Goal: Task Accomplishment & Management: Use online tool/utility

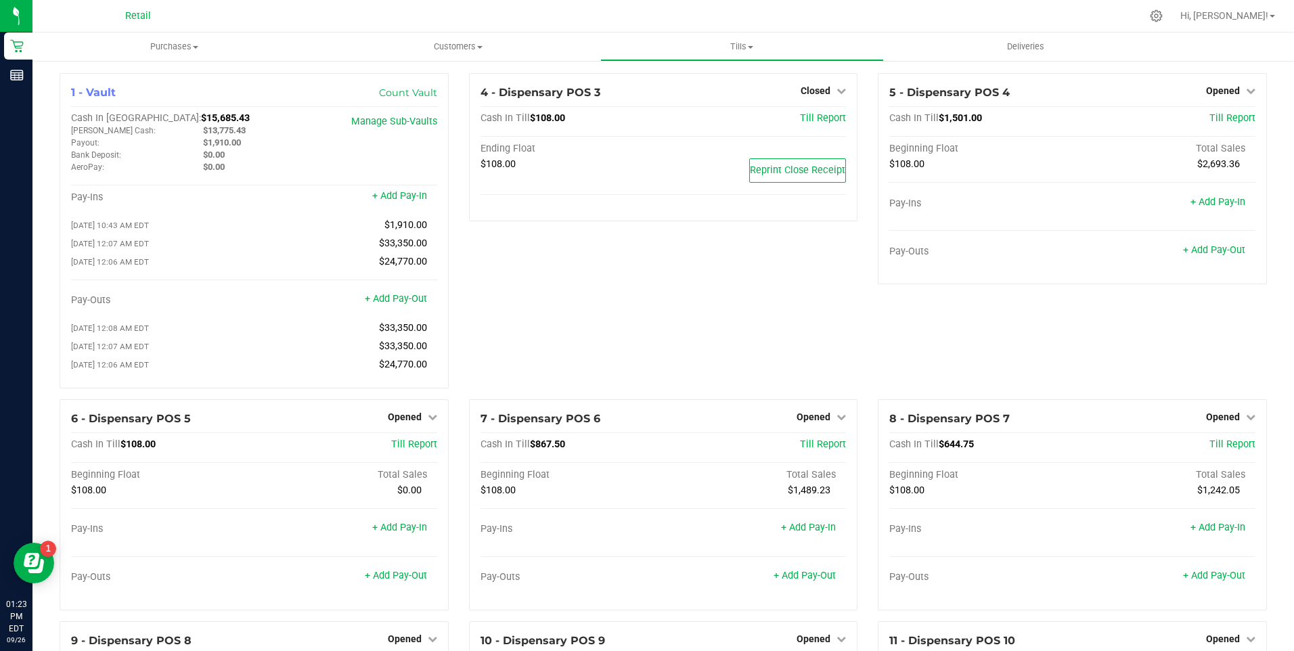
scroll to position [1341, 0]
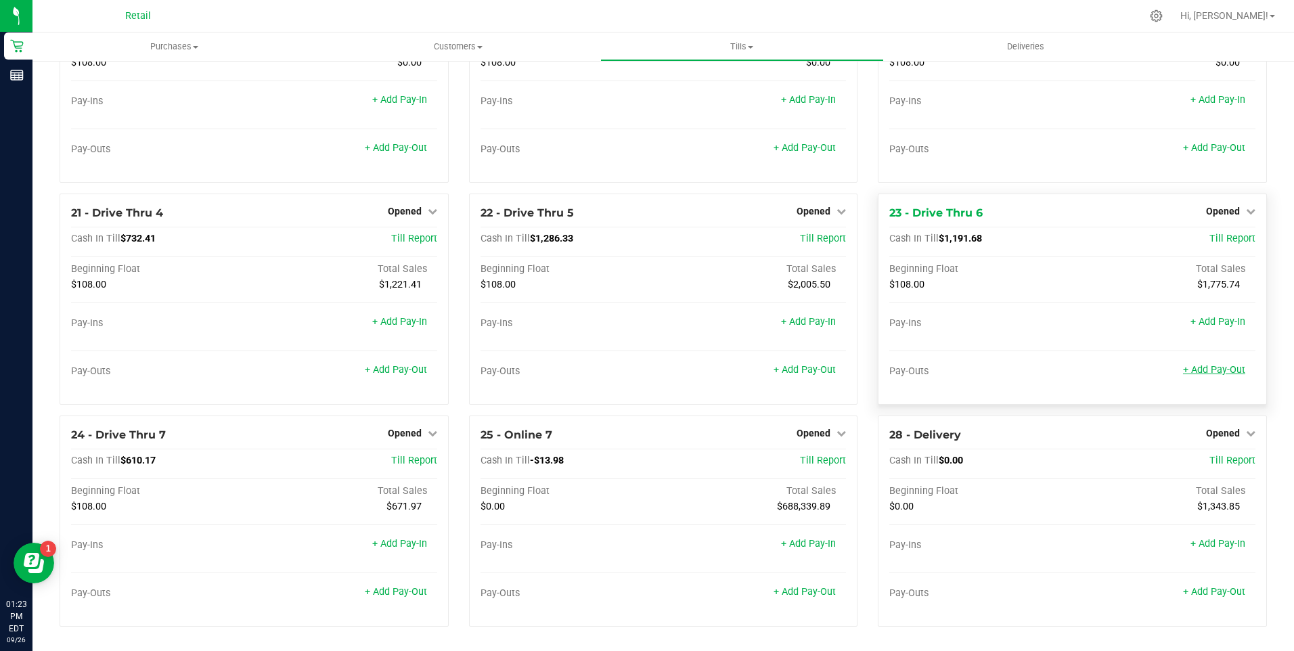
click at [1211, 367] on link "+ Add Pay-Out" at bounding box center [1214, 370] width 62 height 12
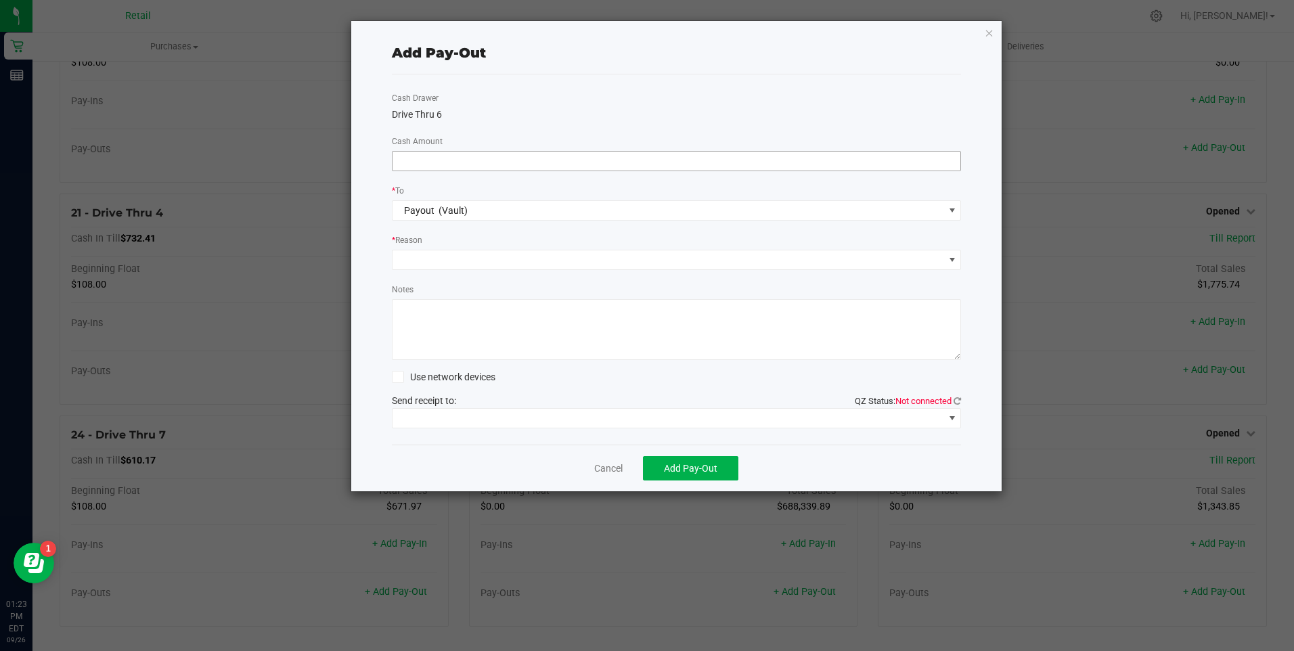
click at [430, 159] on input at bounding box center [676, 161] width 568 height 19
type input "$1,230.00"
drag, startPoint x: 415, startPoint y: 256, endPoint x: 421, endPoint y: 264, distance: 9.2
click at [417, 259] on span at bounding box center [668, 259] width 552 height 19
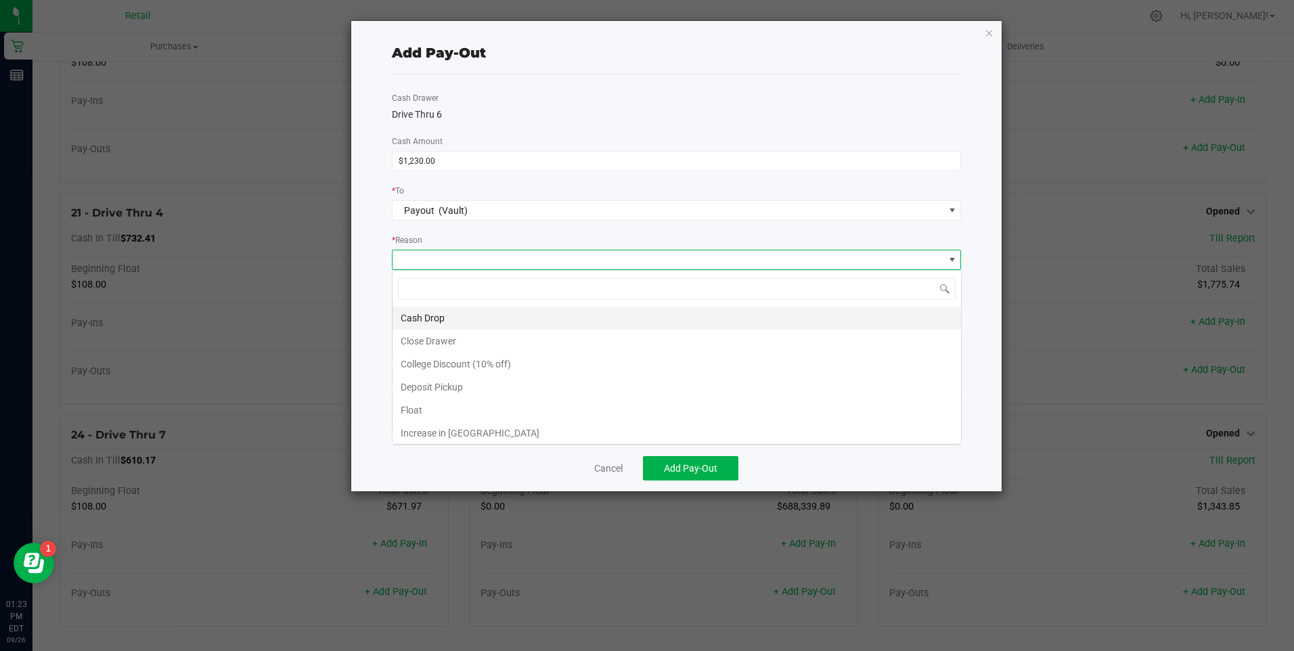
scroll to position [20, 569]
click at [432, 307] on li "Cash Drop" at bounding box center [676, 318] width 568 height 23
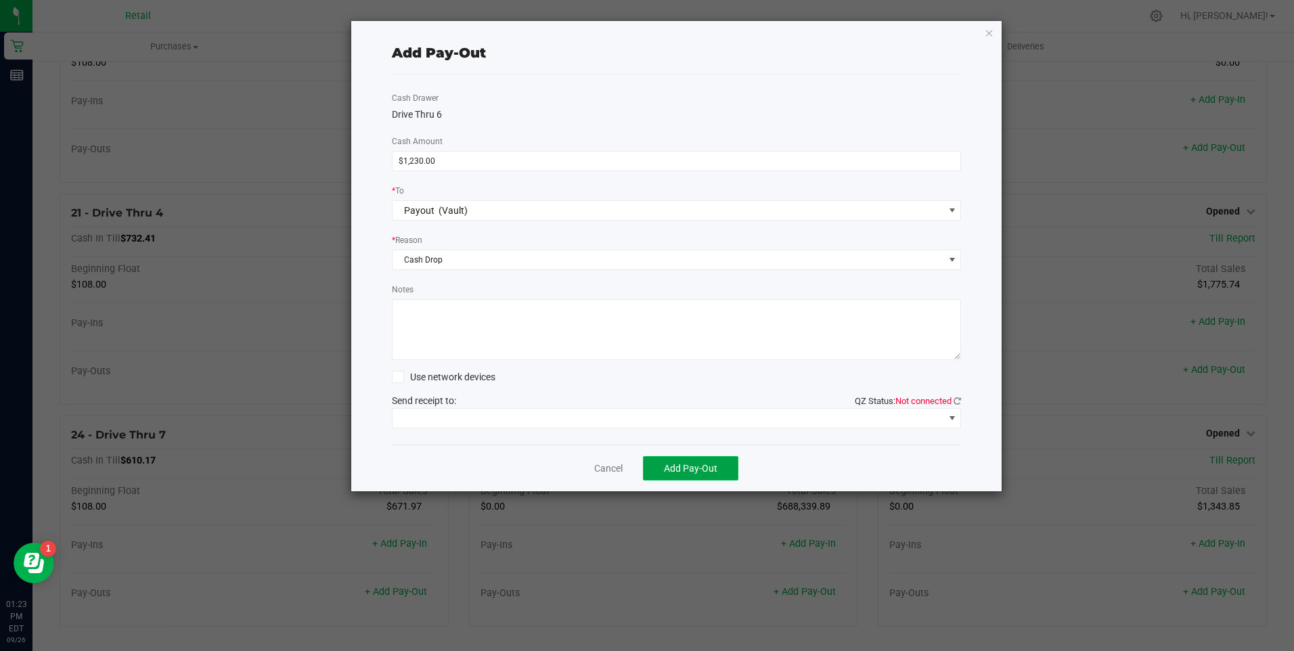
click at [683, 462] on button "Add Pay-Out" at bounding box center [690, 468] width 95 height 24
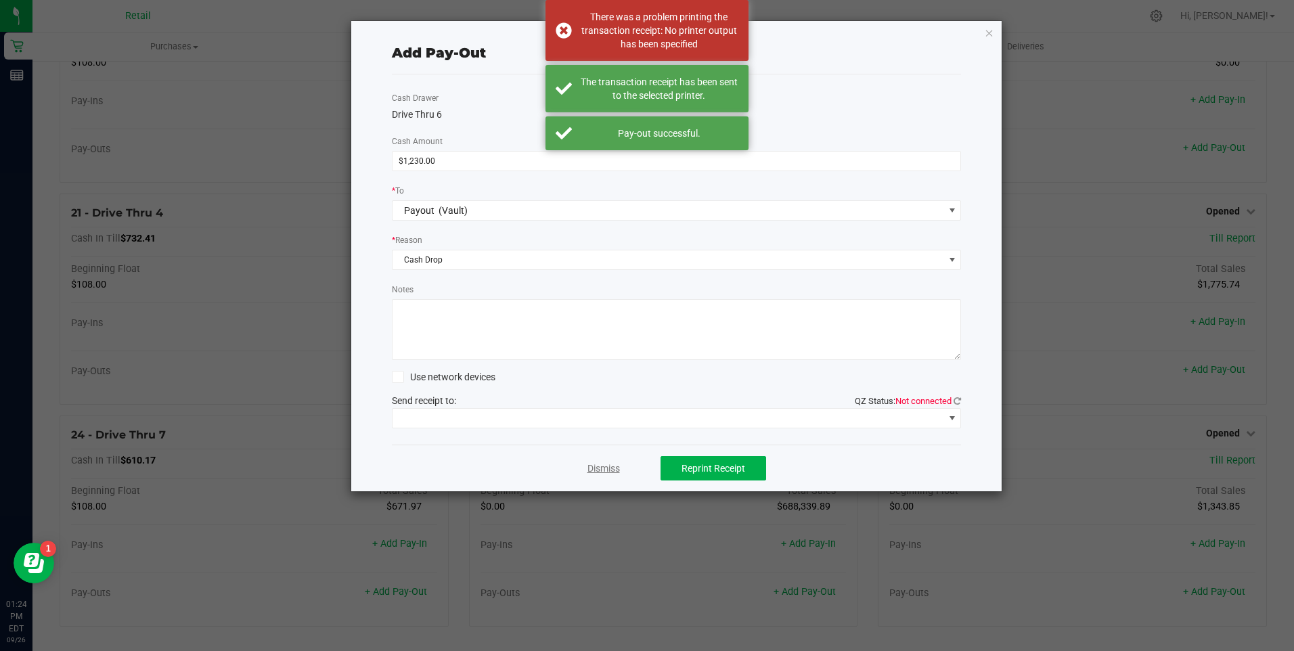
click at [604, 464] on link "Dismiss" at bounding box center [603, 469] width 32 height 14
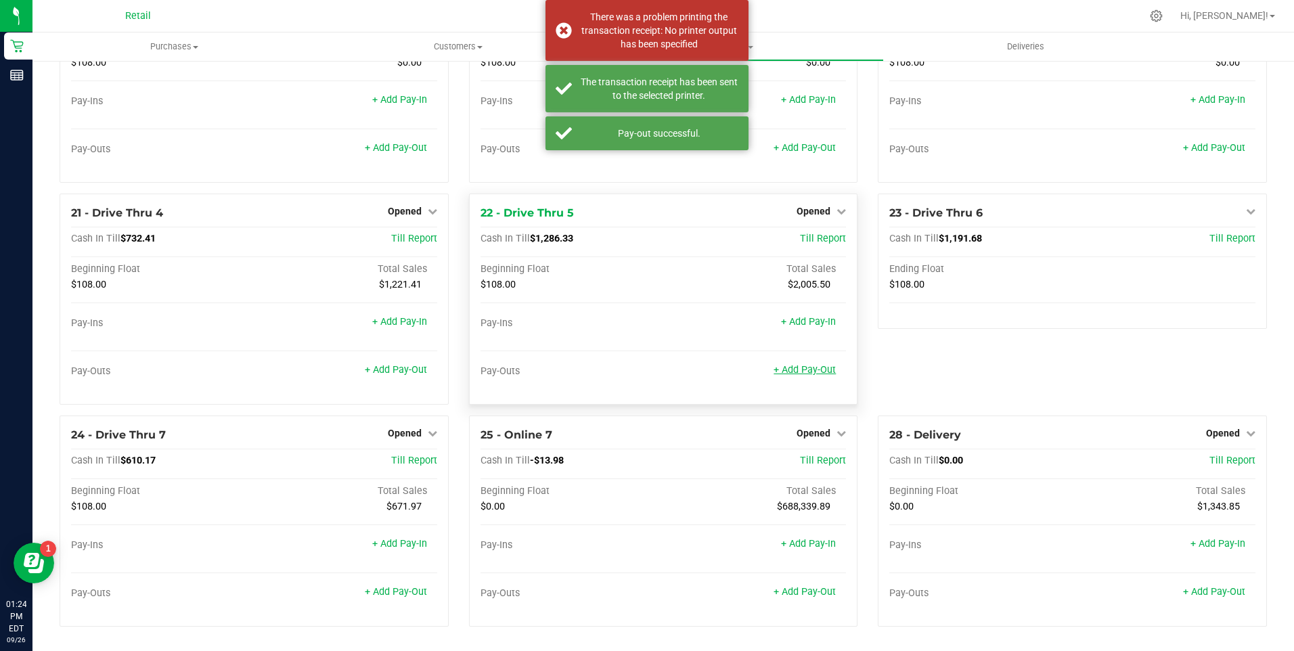
click at [780, 372] on link "+ Add Pay-Out" at bounding box center [804, 370] width 62 height 12
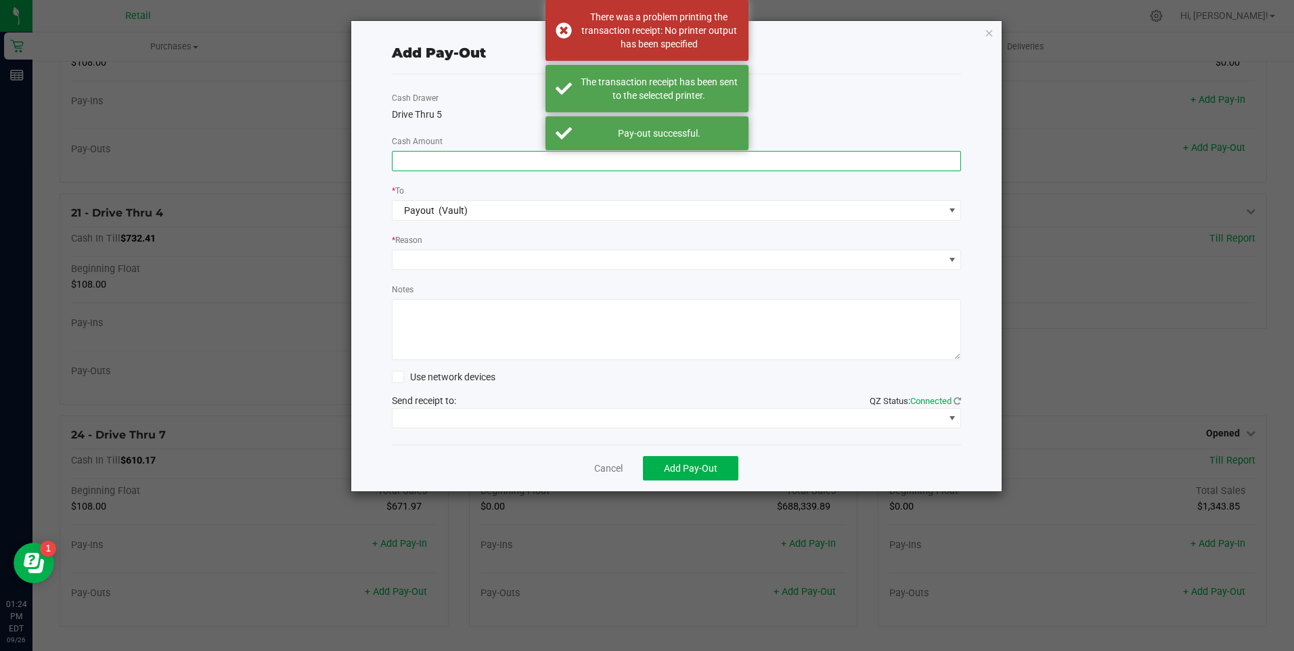
click at [405, 166] on input at bounding box center [676, 161] width 568 height 19
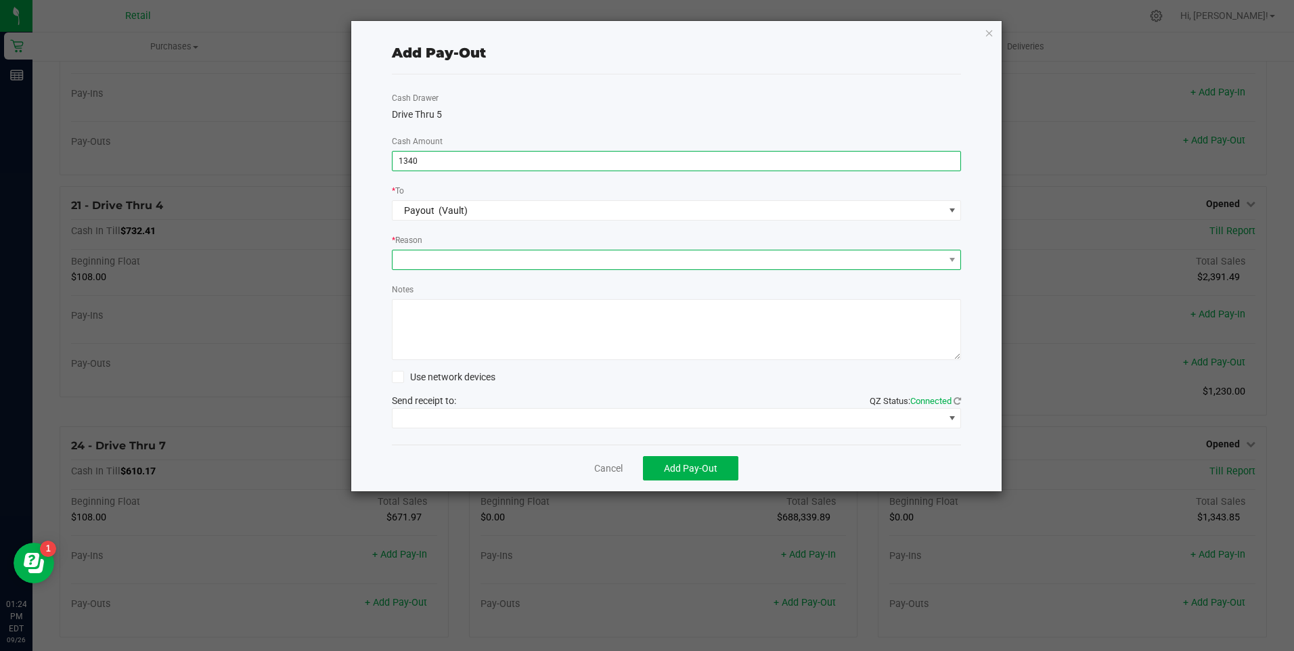
type input "$1,340.00"
drag, startPoint x: 434, startPoint y: 254, endPoint x: 439, endPoint y: 268, distance: 15.0
click at [439, 268] on span at bounding box center [668, 259] width 552 height 19
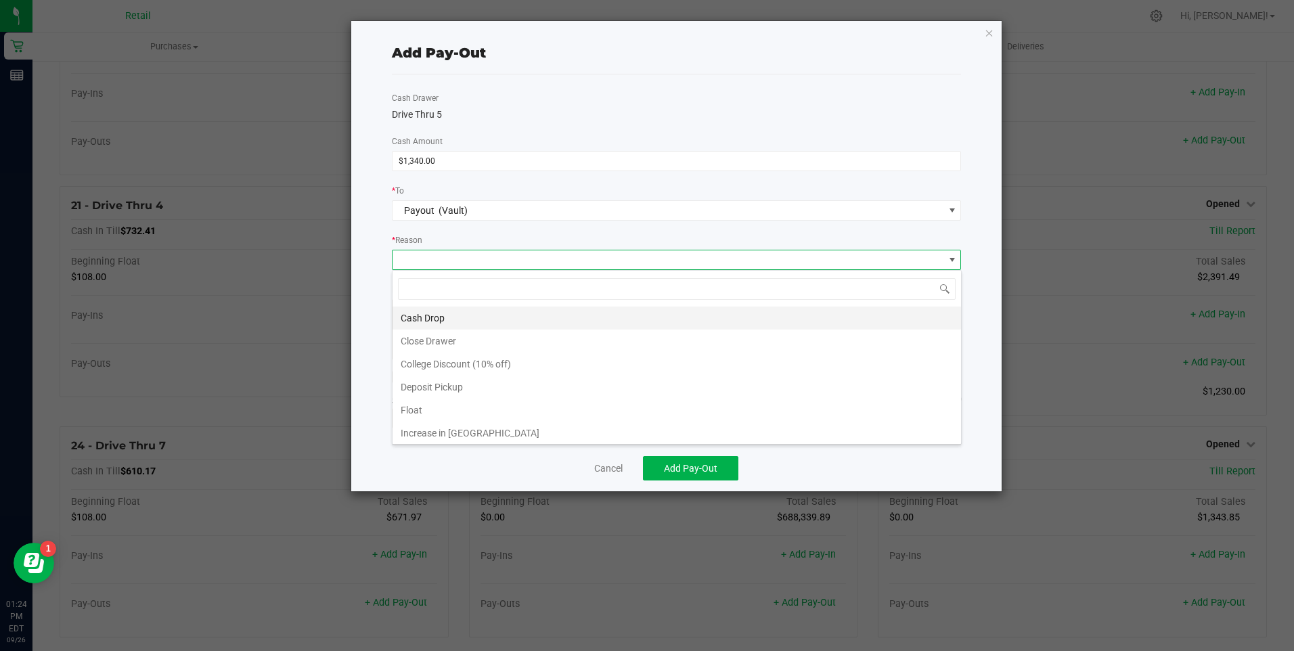
click at [415, 317] on li "Cash Drop" at bounding box center [676, 318] width 568 height 23
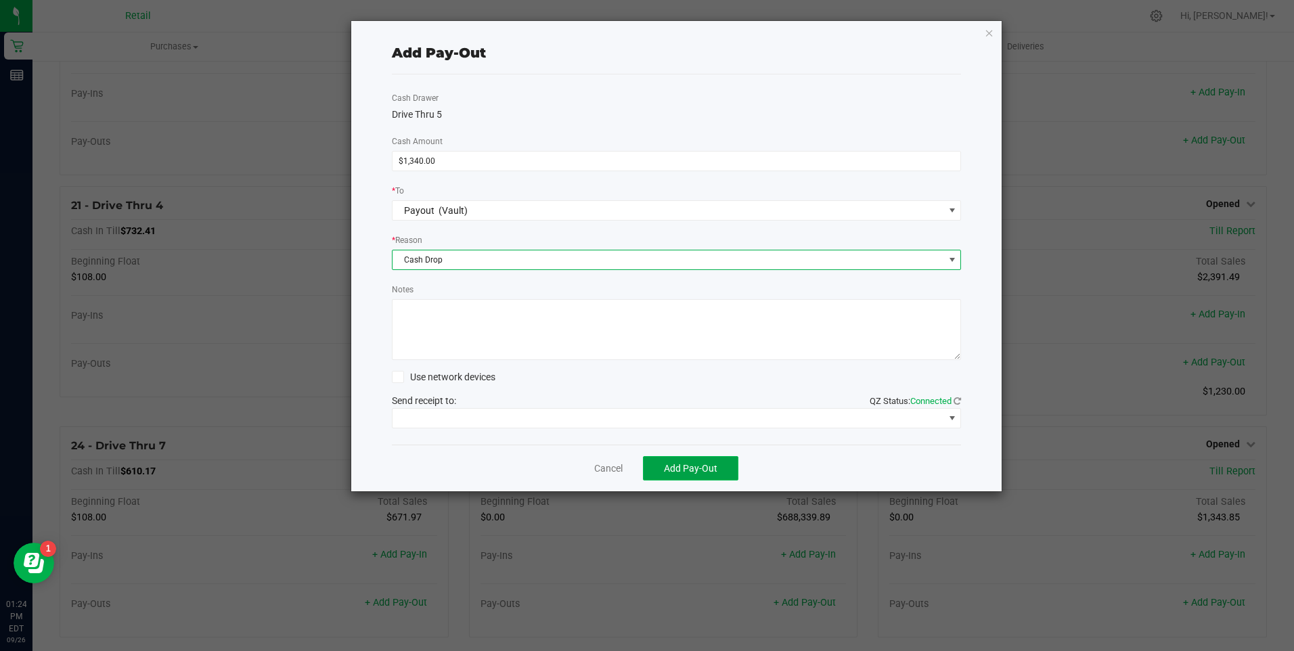
click at [658, 467] on button "Add Pay-Out" at bounding box center [690, 468] width 95 height 24
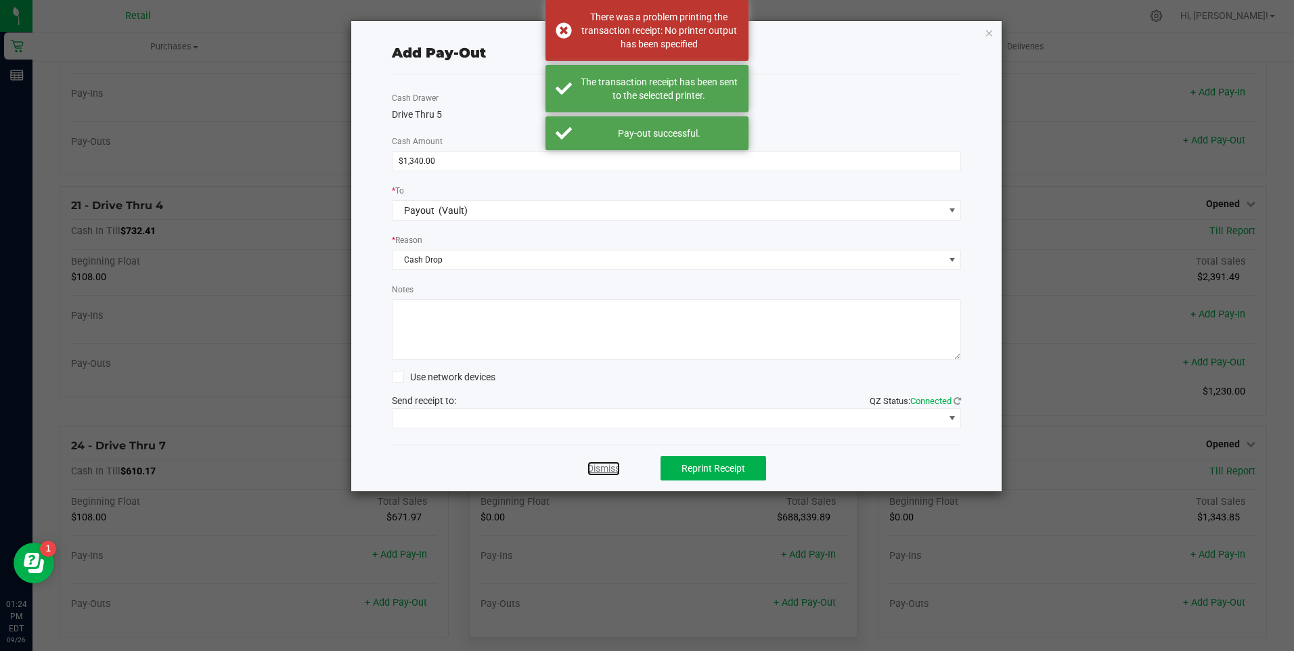
click at [591, 469] on link "Dismiss" at bounding box center [603, 469] width 32 height 14
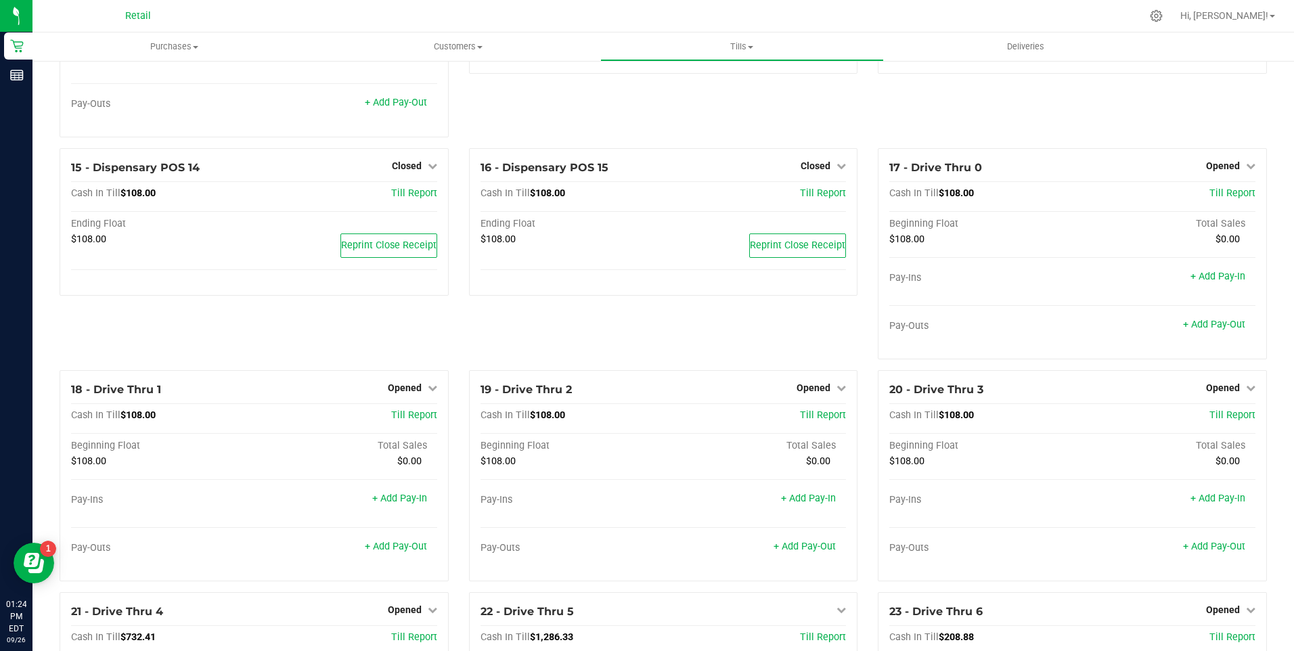
scroll to position [732, 0]
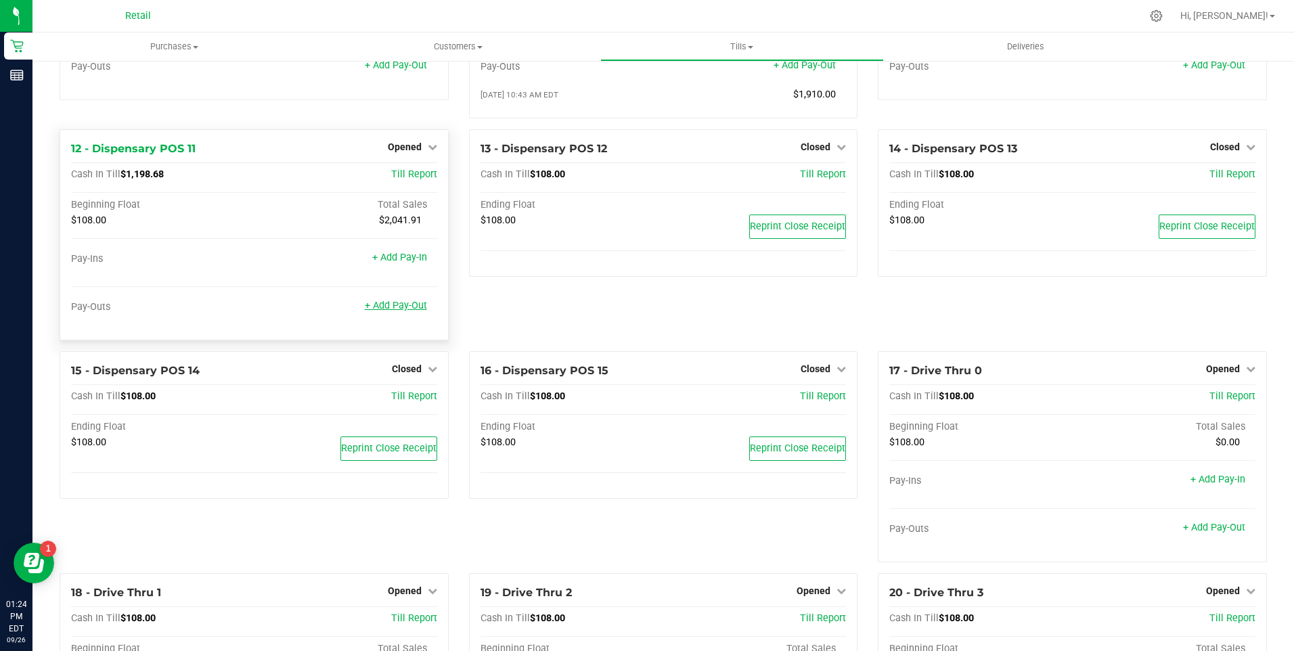
click at [403, 311] on link "+ Add Pay-Out" at bounding box center [396, 306] width 62 height 12
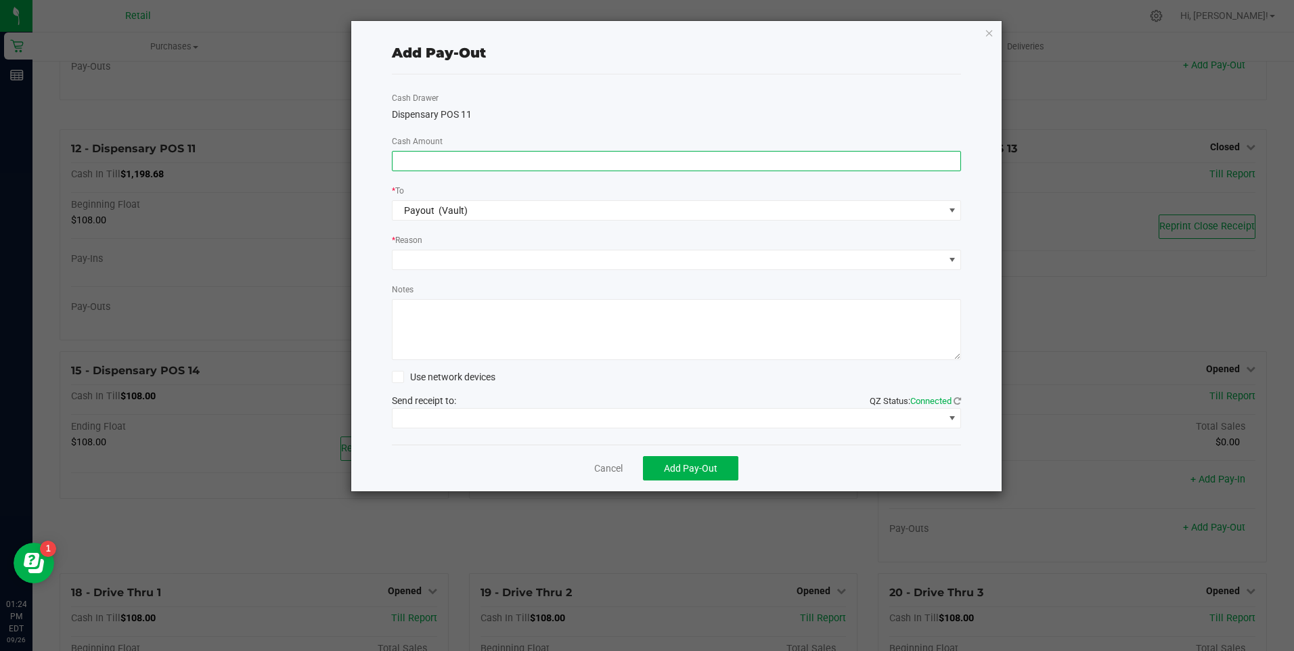
click at [451, 164] on input at bounding box center [676, 161] width 568 height 19
type input "$1,340.00"
click at [457, 261] on span at bounding box center [668, 259] width 552 height 19
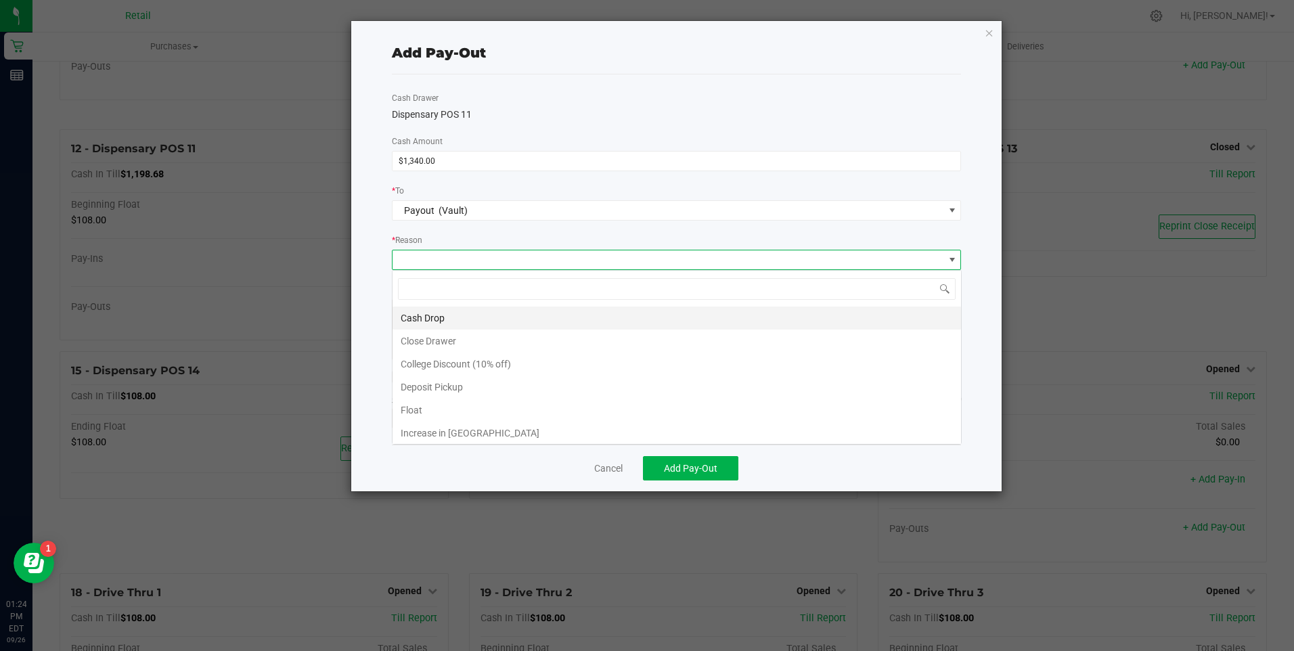
scroll to position [20, 569]
click at [433, 318] on li "Cash Drop" at bounding box center [676, 318] width 568 height 23
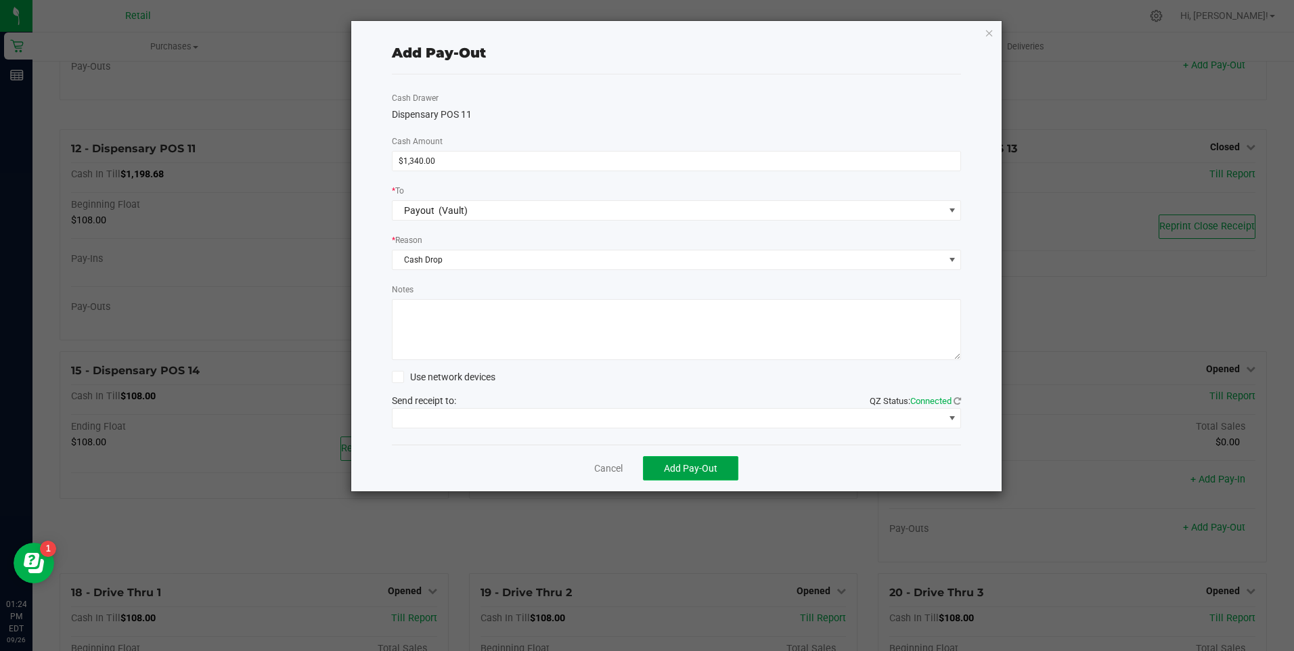
click at [669, 468] on span "Add Pay-Out" at bounding box center [690, 468] width 53 height 11
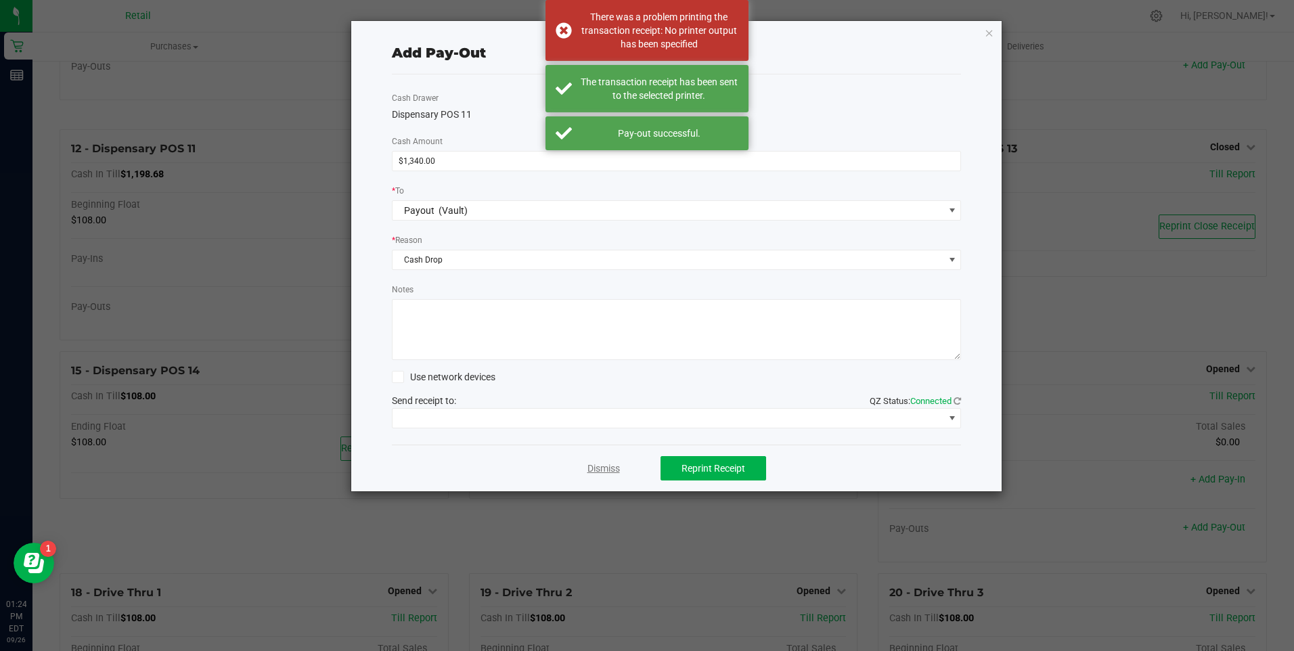
click at [610, 468] on link "Dismiss" at bounding box center [603, 469] width 32 height 14
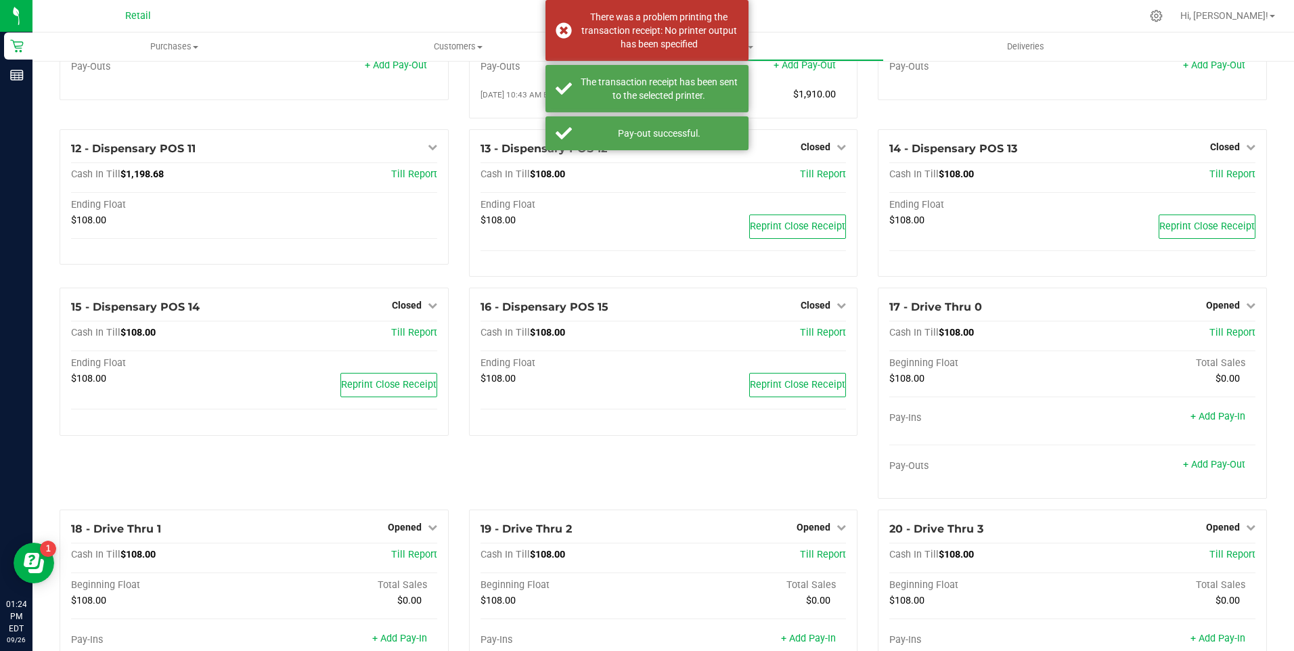
scroll to position [0, 0]
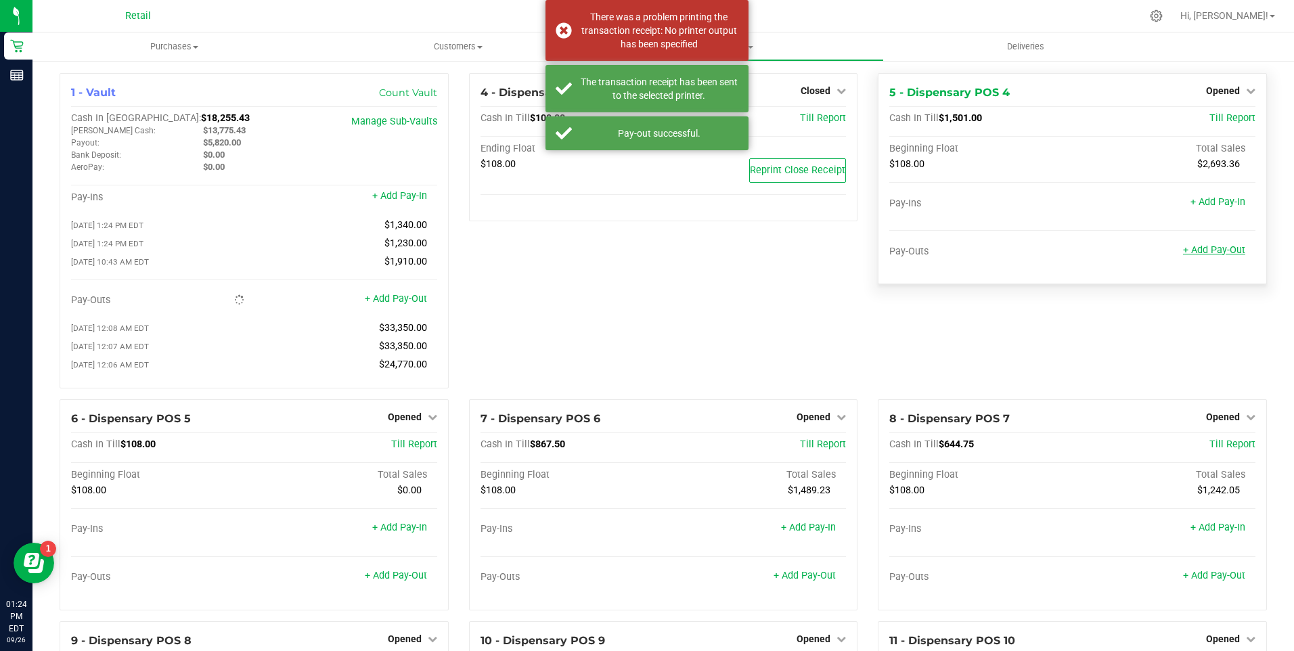
click at [1184, 252] on link "+ Add Pay-Out" at bounding box center [1214, 250] width 62 height 12
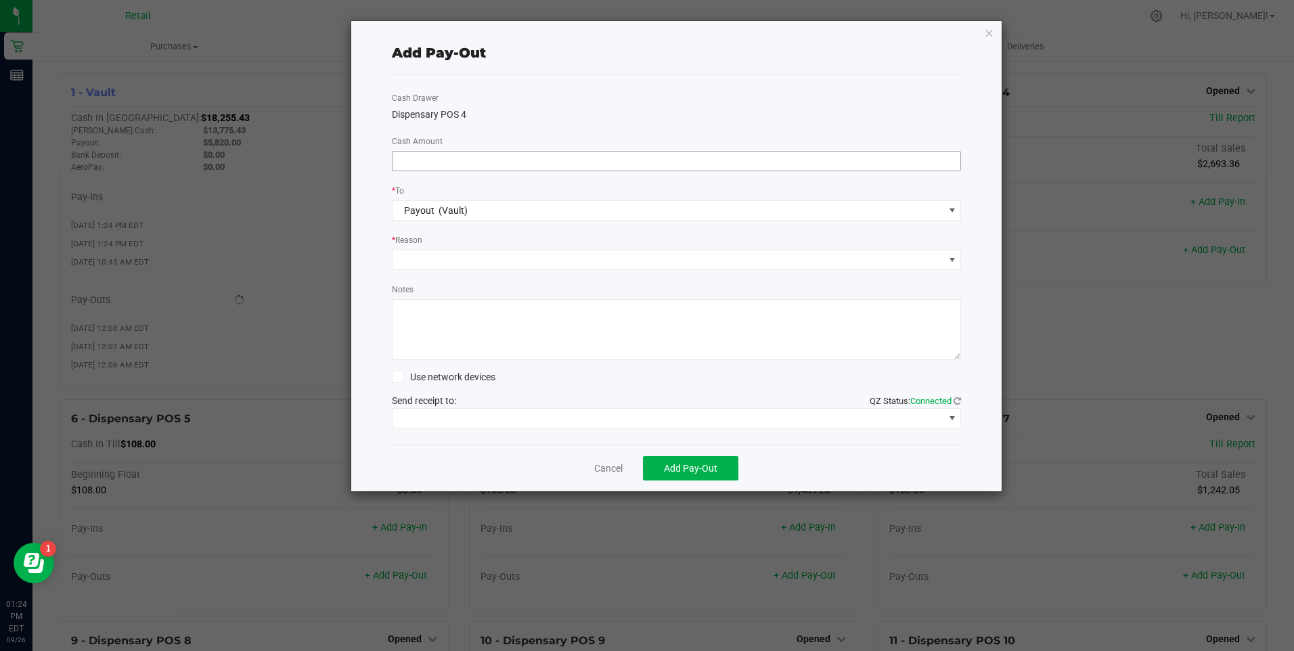
click at [450, 166] on input at bounding box center [676, 161] width 568 height 19
type input "$1,570.00"
click at [434, 266] on span at bounding box center [668, 259] width 552 height 19
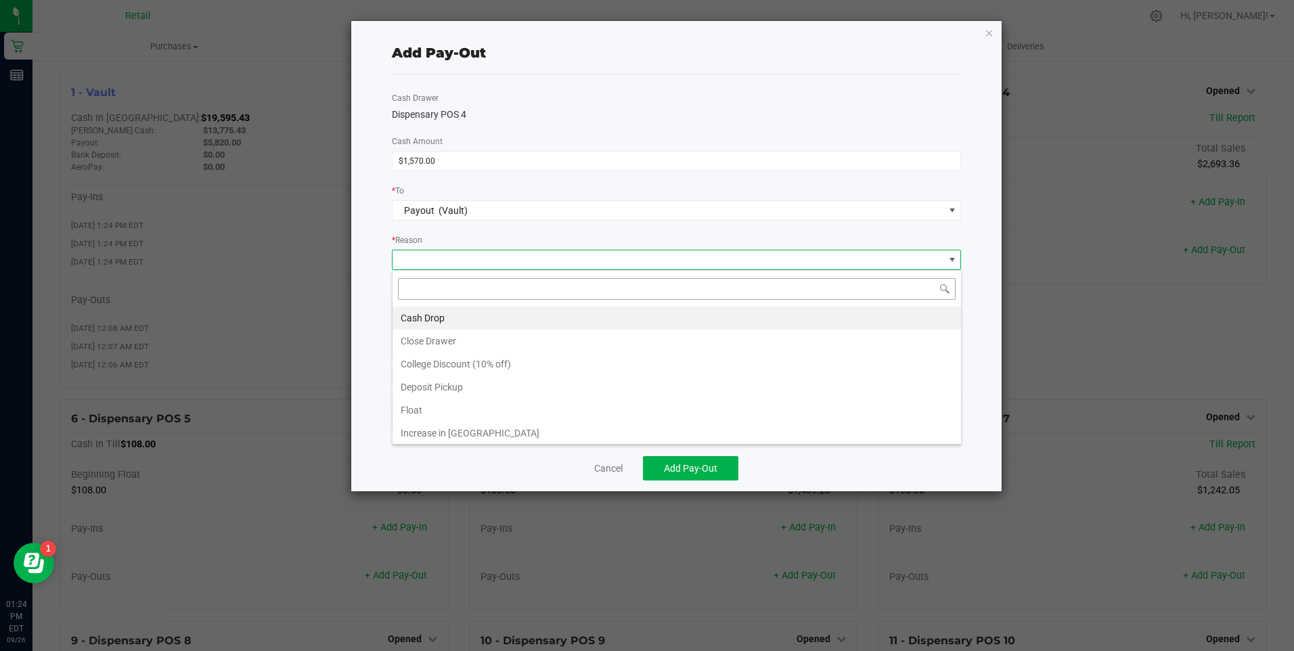
scroll to position [20, 569]
click at [434, 321] on li "Cash Drop" at bounding box center [676, 318] width 568 height 23
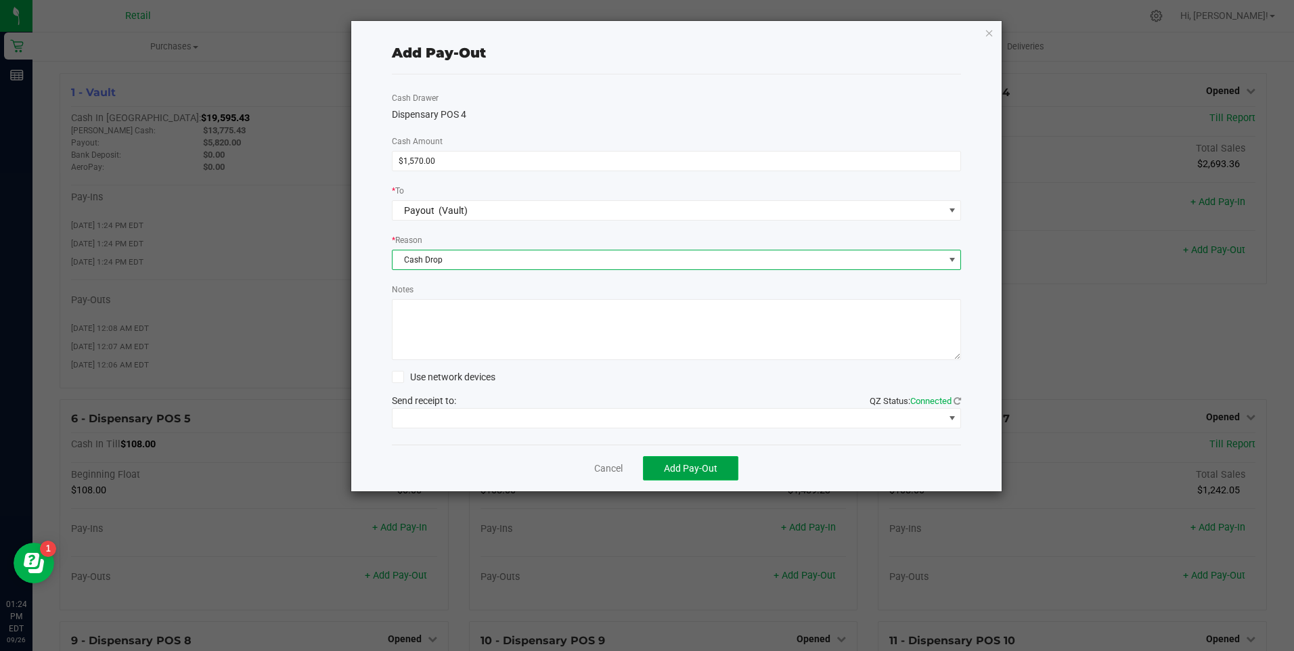
click at [675, 468] on span "Add Pay-Out" at bounding box center [690, 468] width 53 height 11
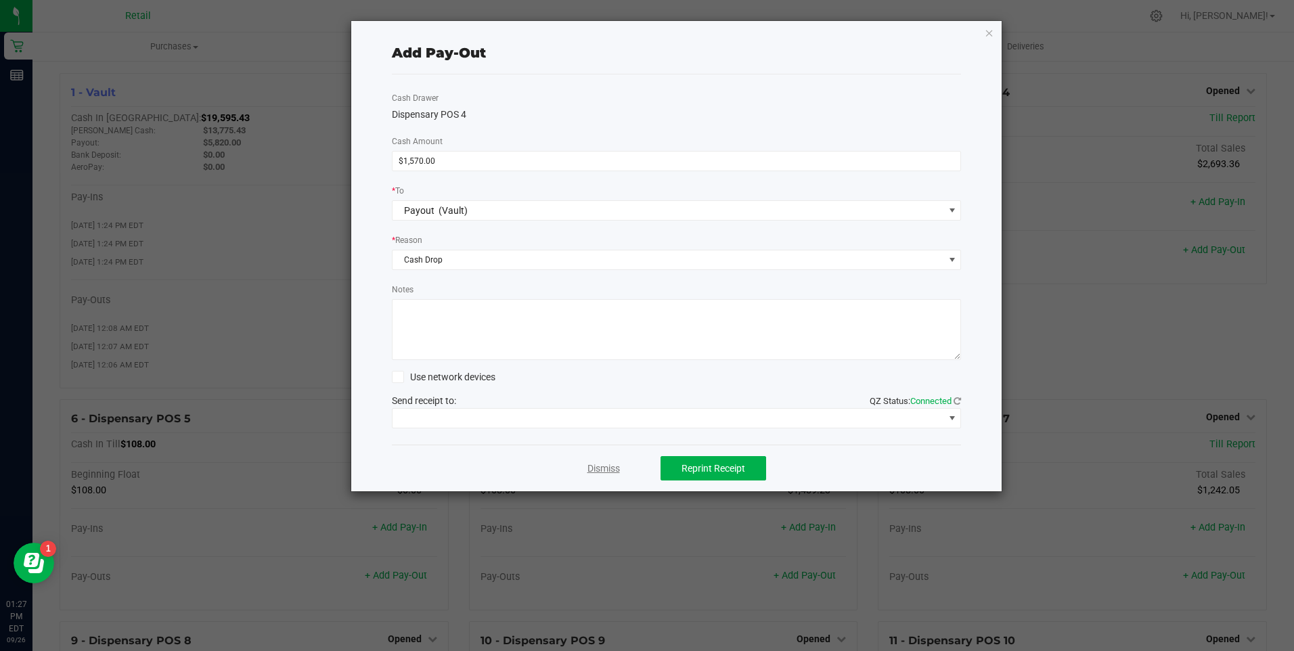
click at [600, 470] on link "Dismiss" at bounding box center [603, 469] width 32 height 14
